Goal: Check status: Check status

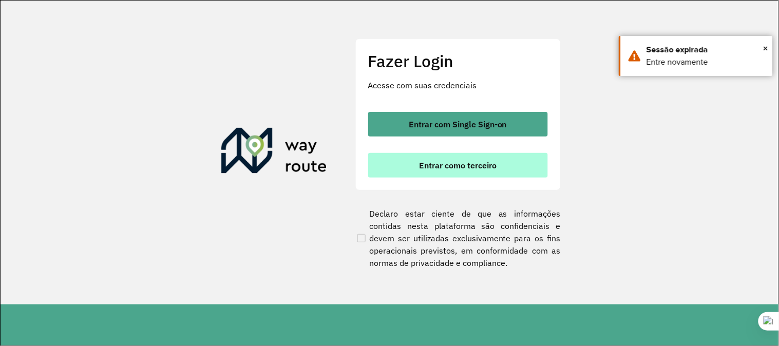
click at [440, 165] on span "Entrar como terceiro" at bounding box center [458, 165] width 78 height 8
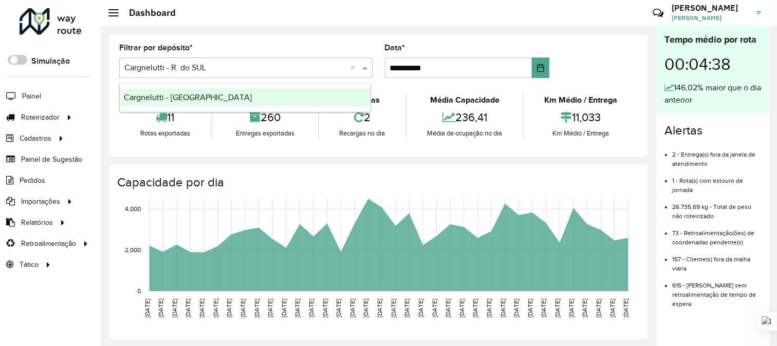
click at [363, 64] on span at bounding box center [366, 68] width 13 height 12
click at [209, 93] on span "Cargnelutti - [GEOGRAPHIC_DATA]" at bounding box center [188, 97] width 128 height 9
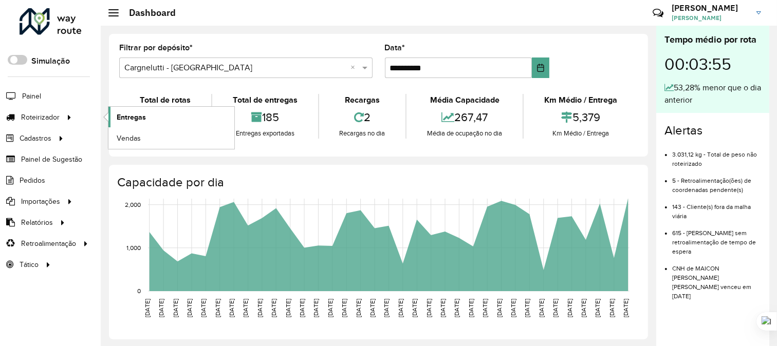
click at [130, 115] on span "Entregas" at bounding box center [131, 117] width 29 height 11
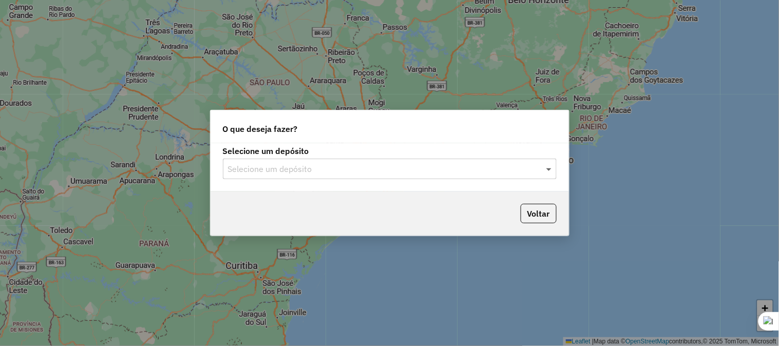
click at [544, 171] on span at bounding box center [550, 169] width 13 height 12
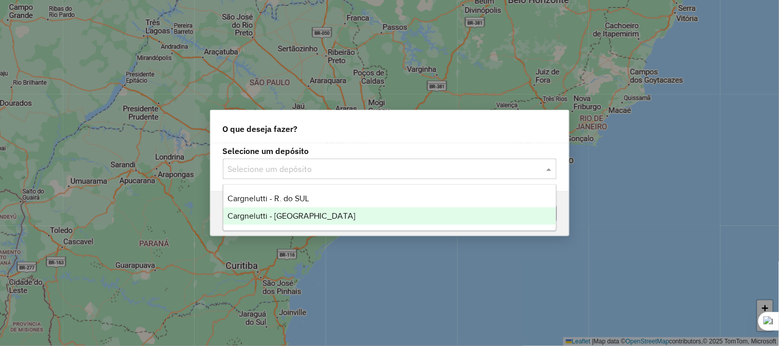
click at [296, 215] on span "Cargnelutti - [GEOGRAPHIC_DATA]" at bounding box center [292, 216] width 128 height 9
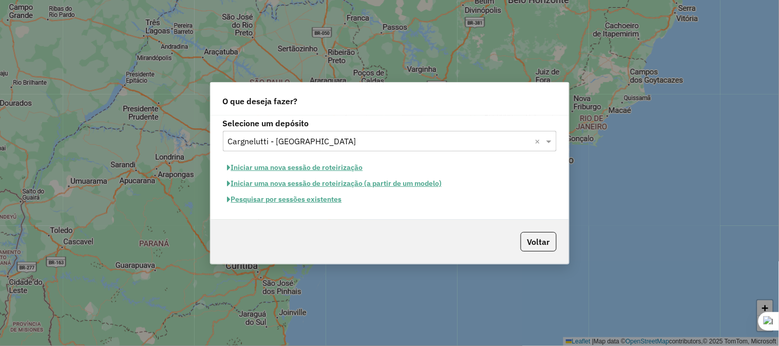
click at [286, 198] on button "Pesquisar por sessões existentes" at bounding box center [285, 200] width 124 height 16
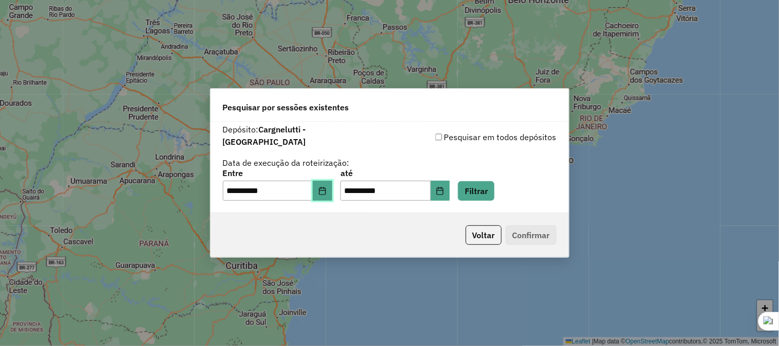
click at [326, 181] on button "Choose Date" at bounding box center [323, 191] width 20 height 21
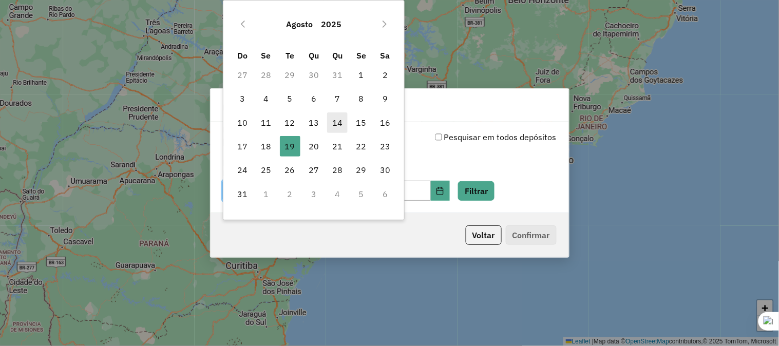
click at [341, 122] on span "14" at bounding box center [337, 122] width 21 height 21
type input "**********"
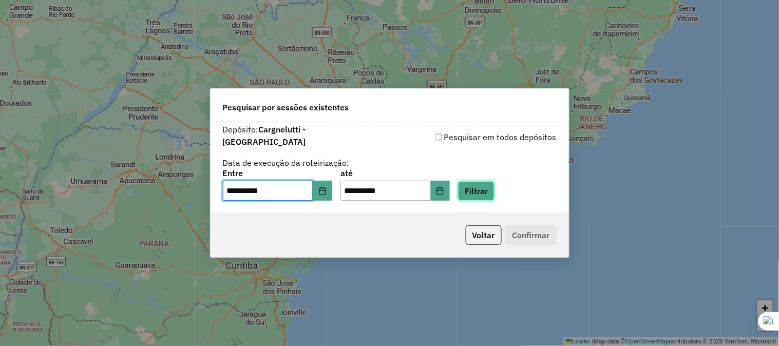
click at [479, 184] on button "Filtrar" at bounding box center [476, 191] width 36 height 20
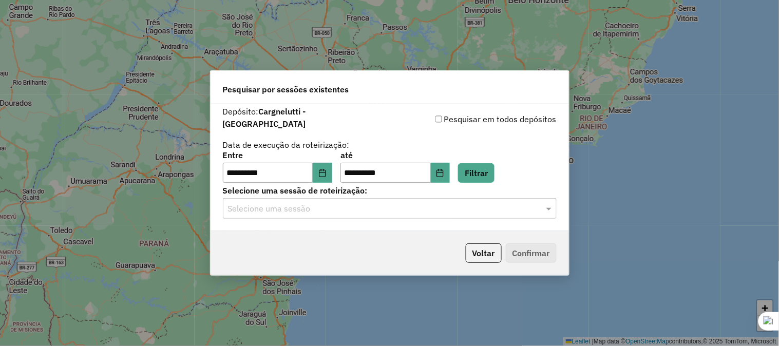
click at [540, 206] on div at bounding box center [390, 208] width 334 height 13
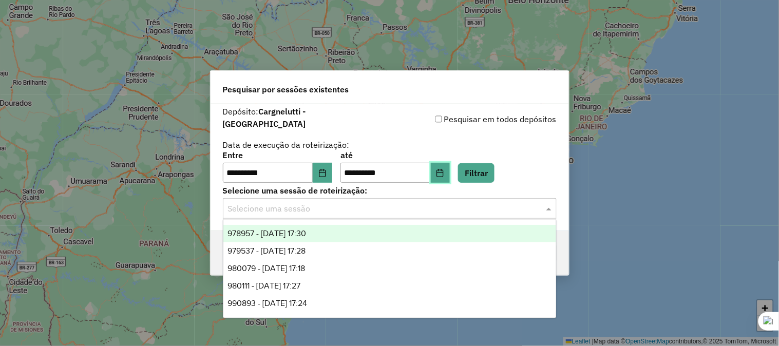
click at [444, 169] on icon "Choose Date" at bounding box center [440, 173] width 7 height 8
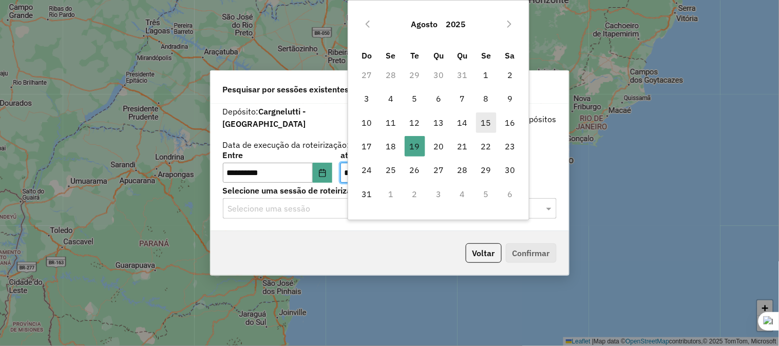
click at [484, 120] on span "15" at bounding box center [486, 122] width 21 height 21
type input "**********"
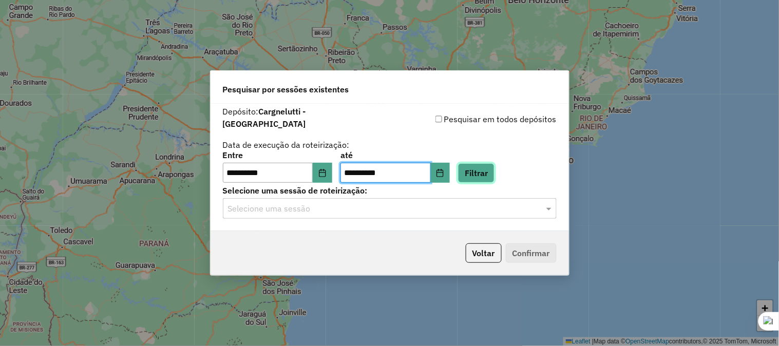
click at [485, 172] on button "Filtrar" at bounding box center [476, 173] width 36 height 20
click at [548, 204] on span at bounding box center [550, 208] width 13 height 12
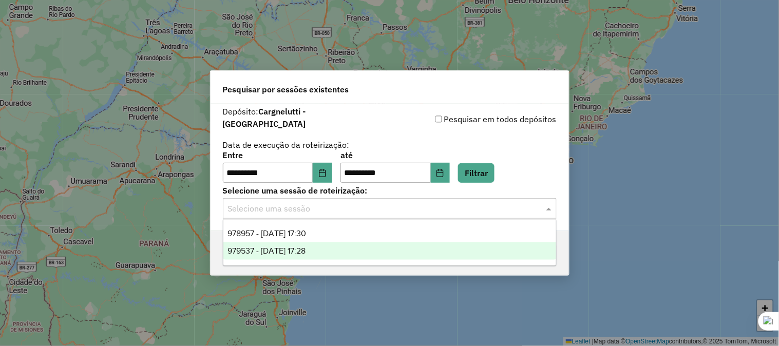
click at [299, 250] on span "979537 - 15/08/2025 17:28" at bounding box center [267, 251] width 78 height 9
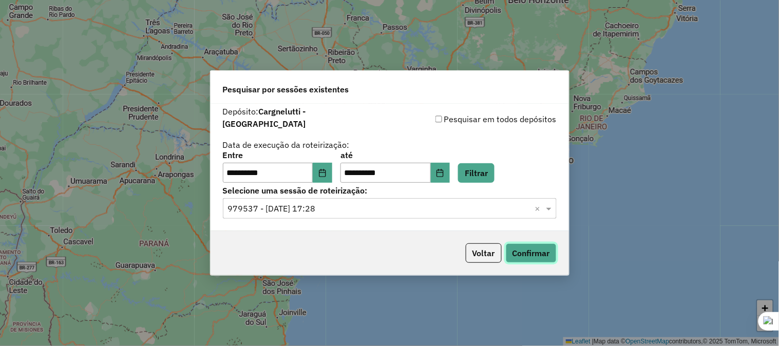
click at [520, 248] on button "Confirmar" at bounding box center [531, 253] width 51 height 20
click at [548, 206] on span at bounding box center [550, 208] width 13 height 12
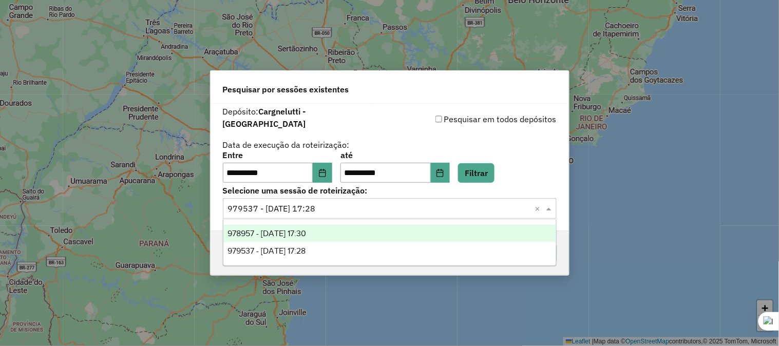
click at [305, 232] on span "978957 - 14/08/2025 17:30" at bounding box center [267, 233] width 79 height 9
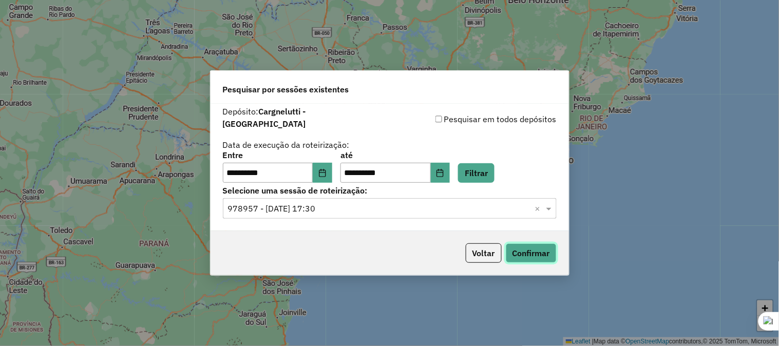
click at [538, 248] on button "Confirmar" at bounding box center [531, 253] width 51 height 20
click at [327, 169] on icon "Choose Date" at bounding box center [322, 173] width 8 height 8
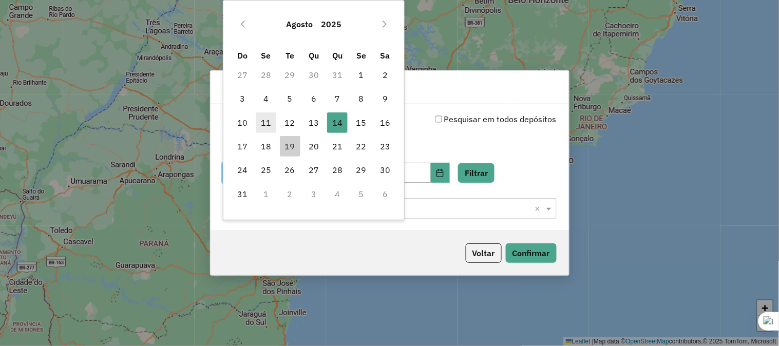
click at [267, 120] on span "11" at bounding box center [266, 122] width 21 height 21
type input "**********"
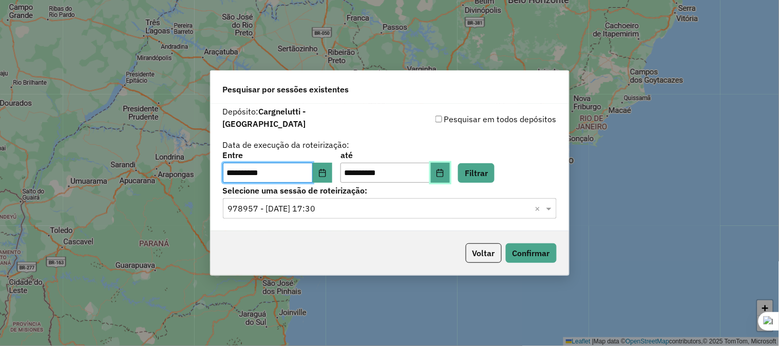
click at [444, 169] on icon "Choose Date" at bounding box center [440, 173] width 8 height 8
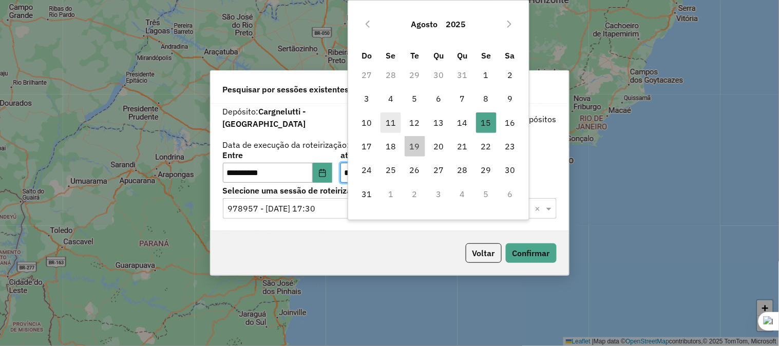
click at [396, 120] on span "11" at bounding box center [391, 122] width 21 height 21
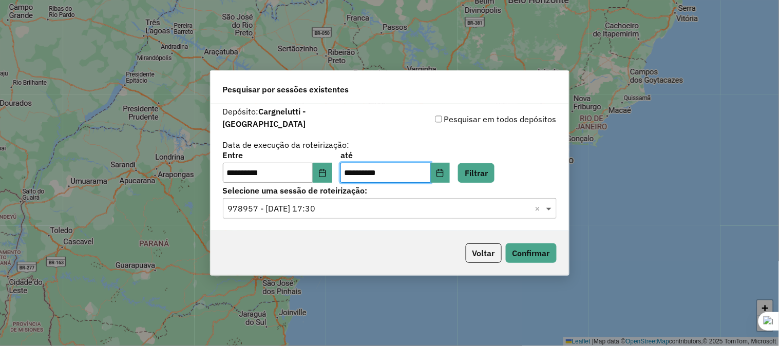
click at [550, 202] on span at bounding box center [550, 208] width 13 height 12
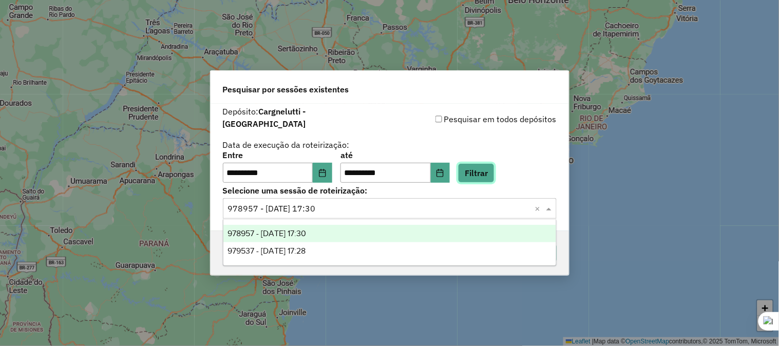
click at [487, 166] on button "Filtrar" at bounding box center [476, 173] width 36 height 20
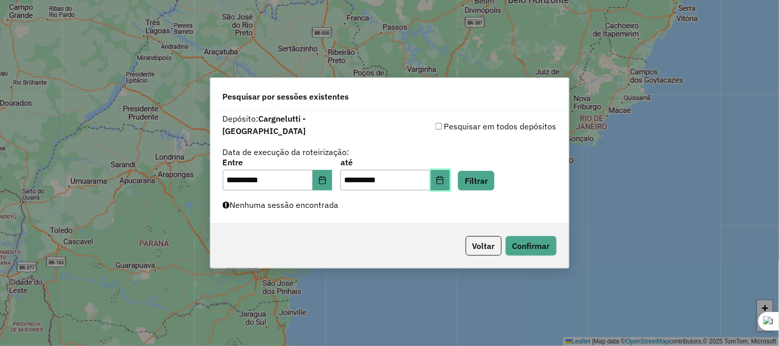
click at [444, 176] on icon "Choose Date" at bounding box center [440, 180] width 8 height 8
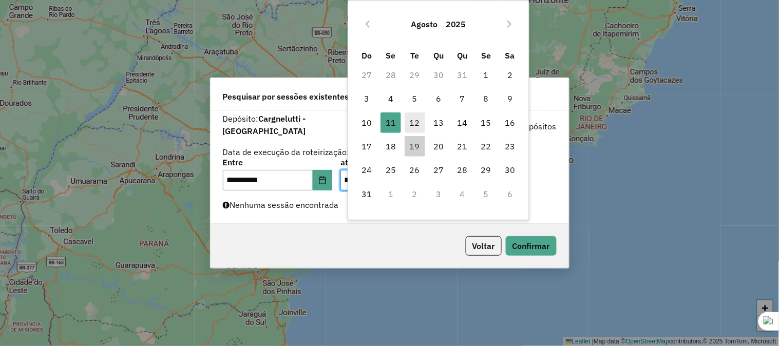
click at [407, 119] on span "12" at bounding box center [415, 122] width 21 height 21
type input "**********"
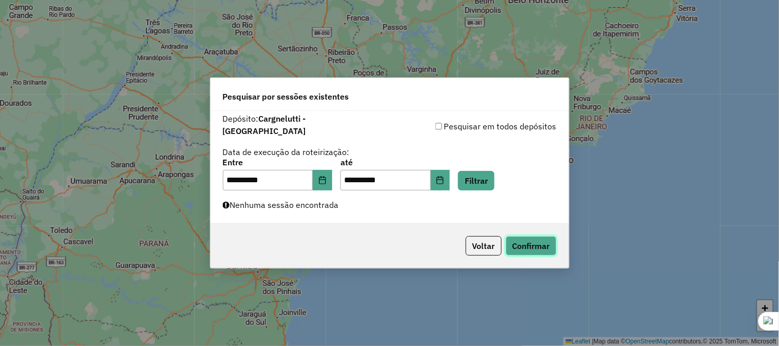
click at [532, 239] on button "Confirmar" at bounding box center [531, 246] width 51 height 20
click at [484, 172] on button "Filtrar" at bounding box center [476, 181] width 36 height 20
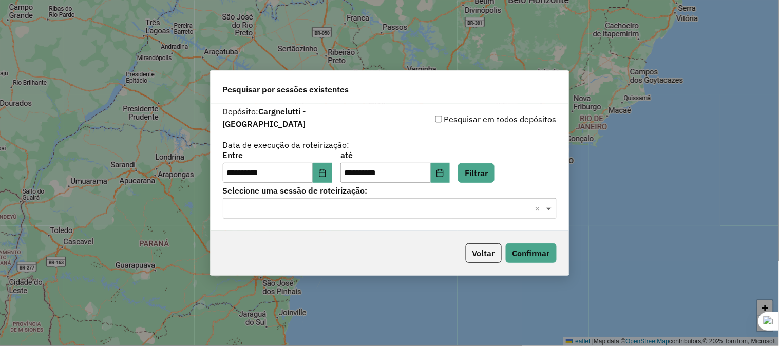
click at [547, 202] on span at bounding box center [550, 208] width 13 height 12
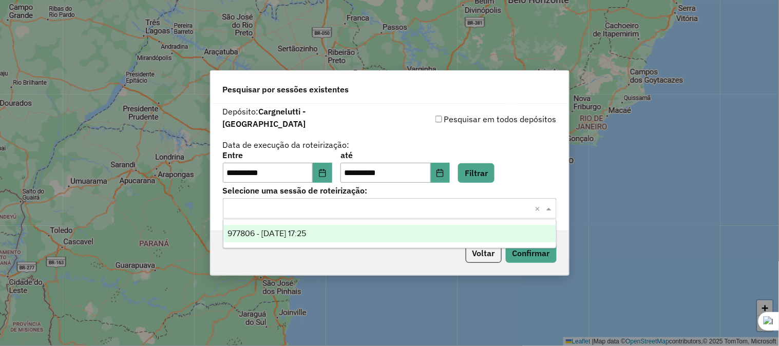
click at [305, 233] on span "977806 - 12/08/2025 17:25" at bounding box center [267, 233] width 79 height 9
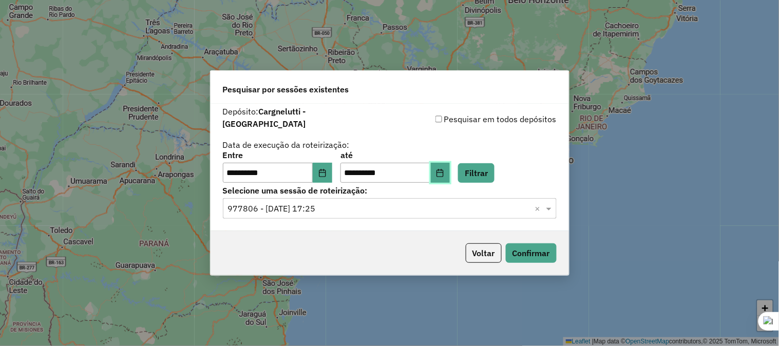
click at [444, 171] on icon "Choose Date" at bounding box center [440, 173] width 8 height 8
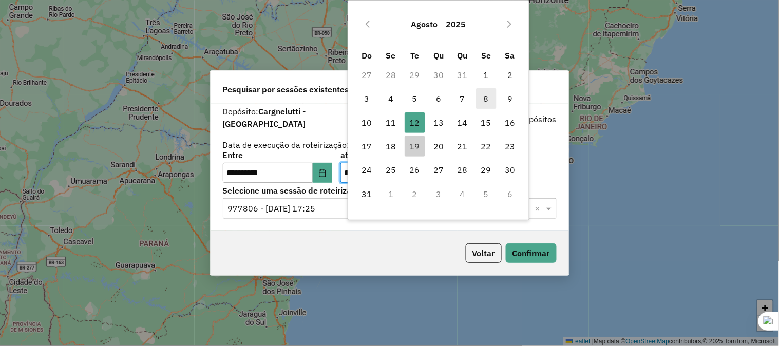
click at [484, 99] on span "8" at bounding box center [486, 98] width 21 height 21
type input "**********"
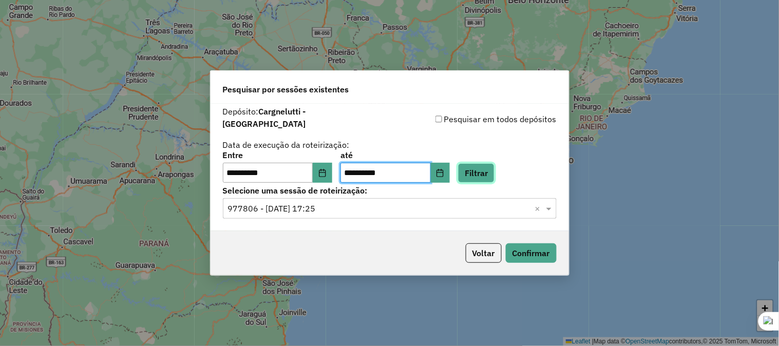
click at [483, 163] on button "Filtrar" at bounding box center [476, 173] width 36 height 20
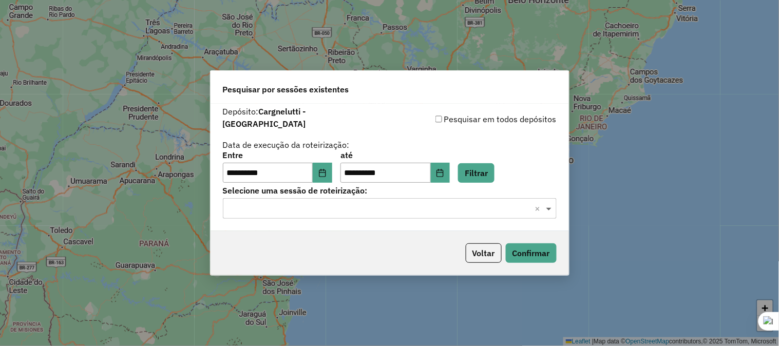
click at [546, 206] on span at bounding box center [550, 208] width 13 height 12
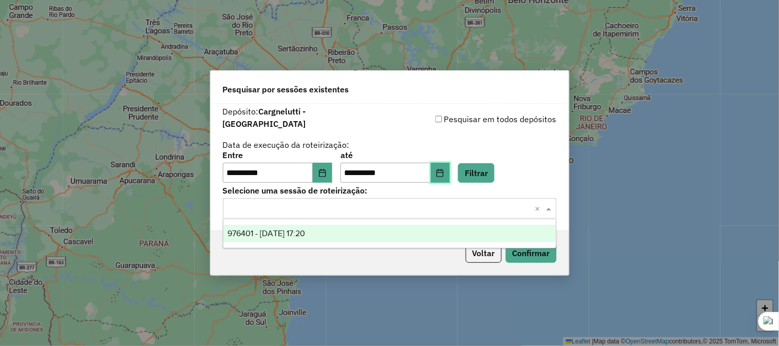
click at [444, 170] on icon "Choose Date" at bounding box center [440, 173] width 7 height 8
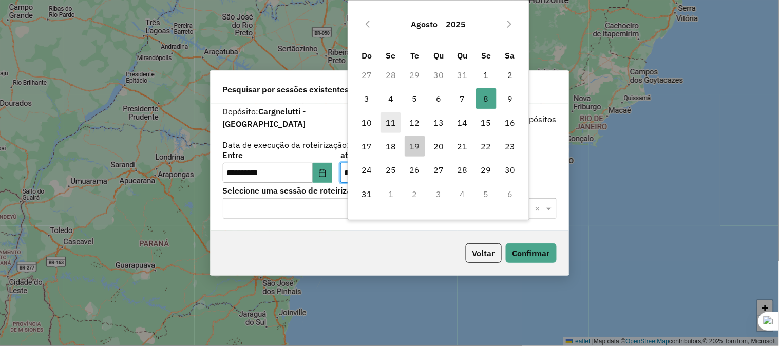
click at [394, 121] on span "11" at bounding box center [391, 122] width 21 height 21
type input "**********"
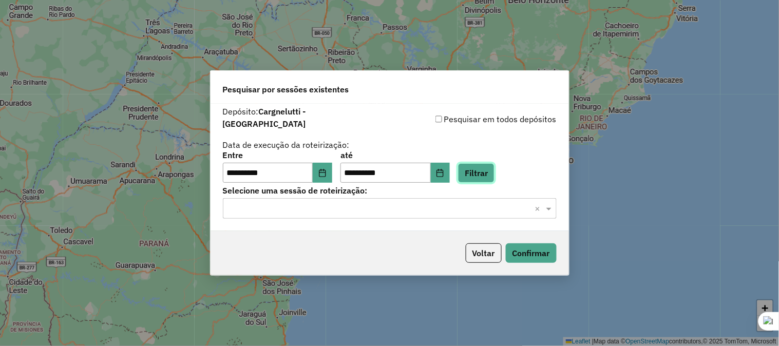
click at [480, 164] on button "Filtrar" at bounding box center [476, 173] width 36 height 20
click at [546, 207] on span at bounding box center [550, 208] width 13 height 12
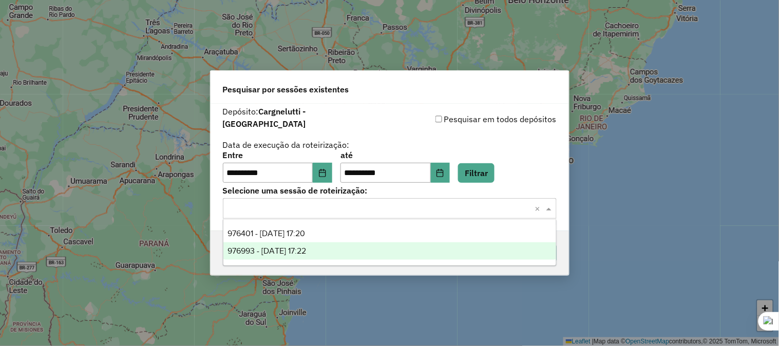
click at [286, 249] on span "976993 - 09/08/2025 17:22" at bounding box center [267, 251] width 79 height 9
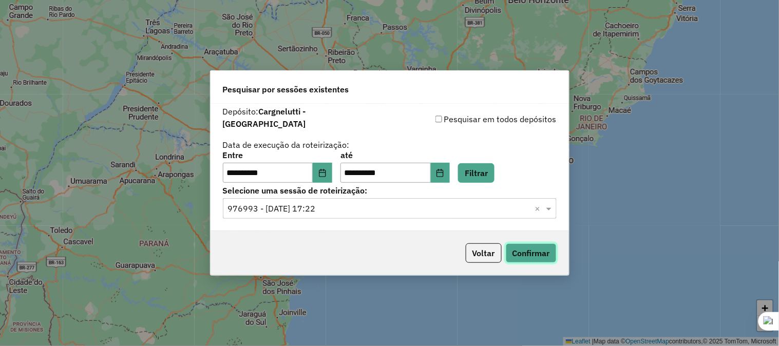
click at [540, 243] on button "Confirmar" at bounding box center [531, 253] width 51 height 20
click at [550, 205] on span at bounding box center [550, 208] width 13 height 12
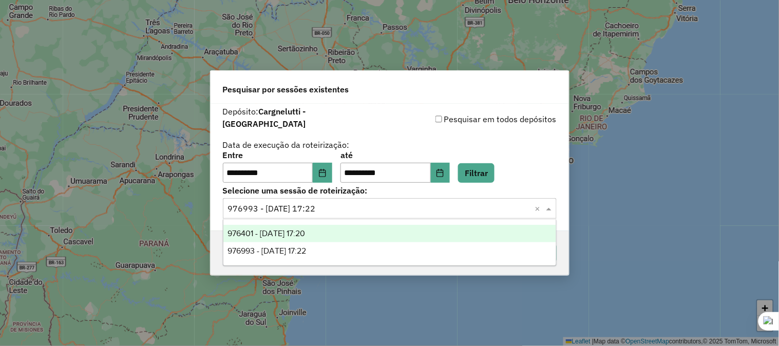
click at [291, 230] on span "976401 - 08/08/2025 17:20" at bounding box center [267, 233] width 78 height 9
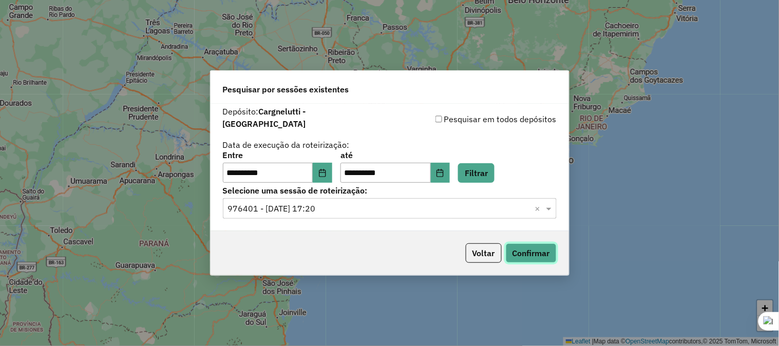
click at [520, 246] on button "Confirmar" at bounding box center [531, 253] width 51 height 20
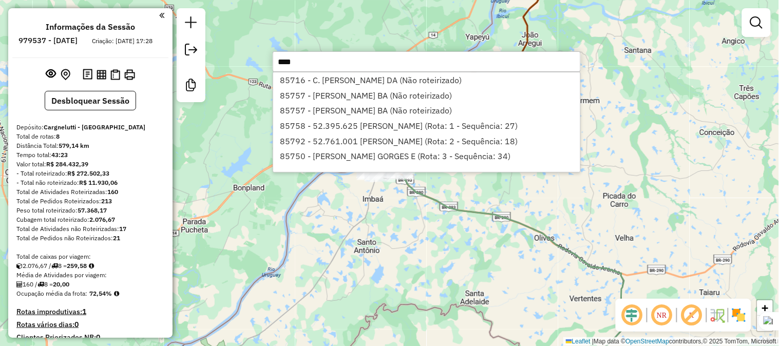
type input "*****"
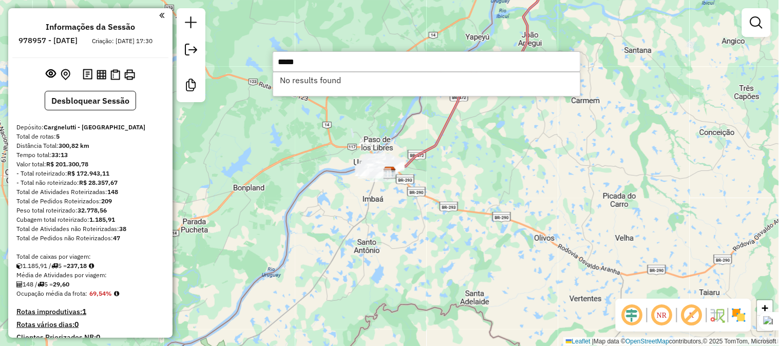
type input "*****"
click at [471, 213] on div "Janela de atendimento Grade de atendimento Capacidade Transportadoras Veículos …" at bounding box center [389, 173] width 779 height 346
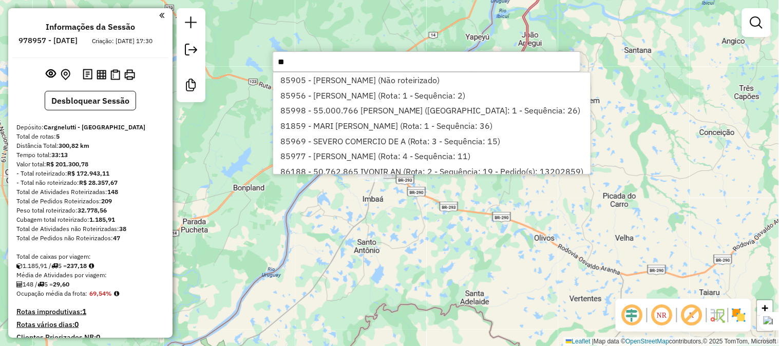
type input "*"
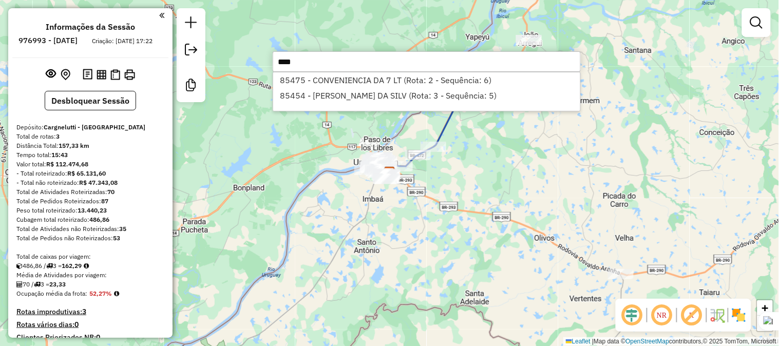
type input "*****"
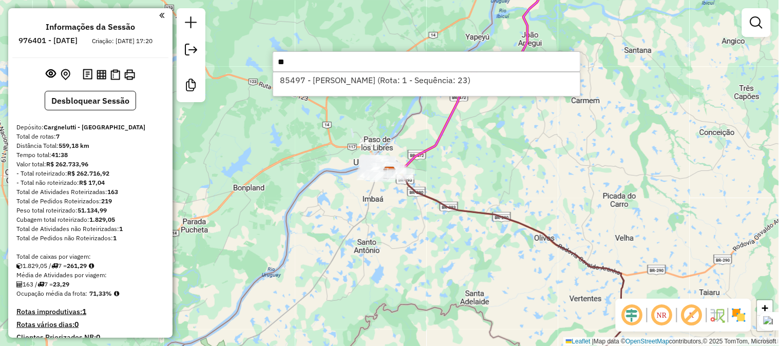
type input "*"
